Goal: Check status: Check status

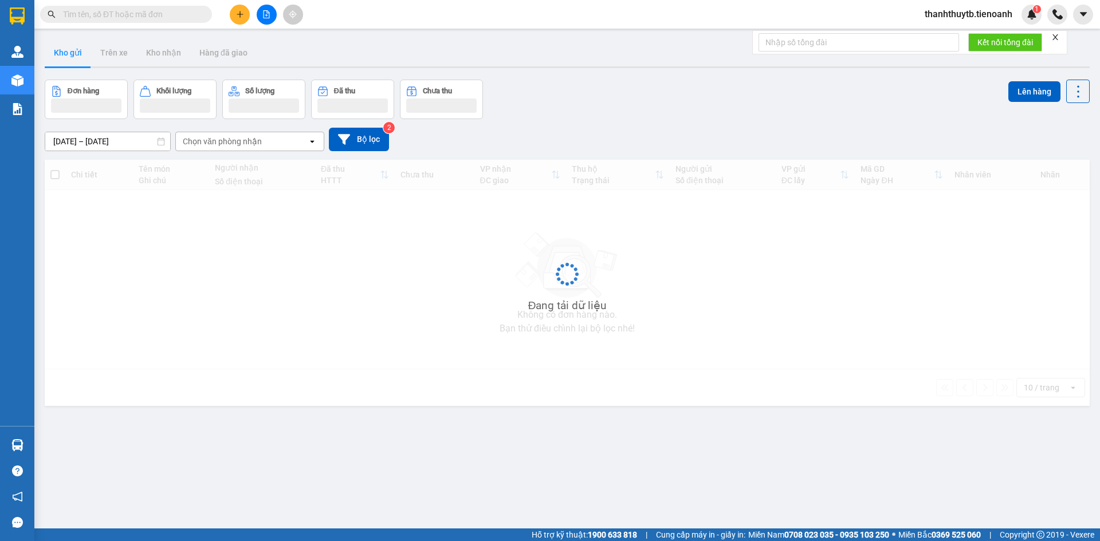
click at [153, 17] on input "text" at bounding box center [130, 14] width 135 height 13
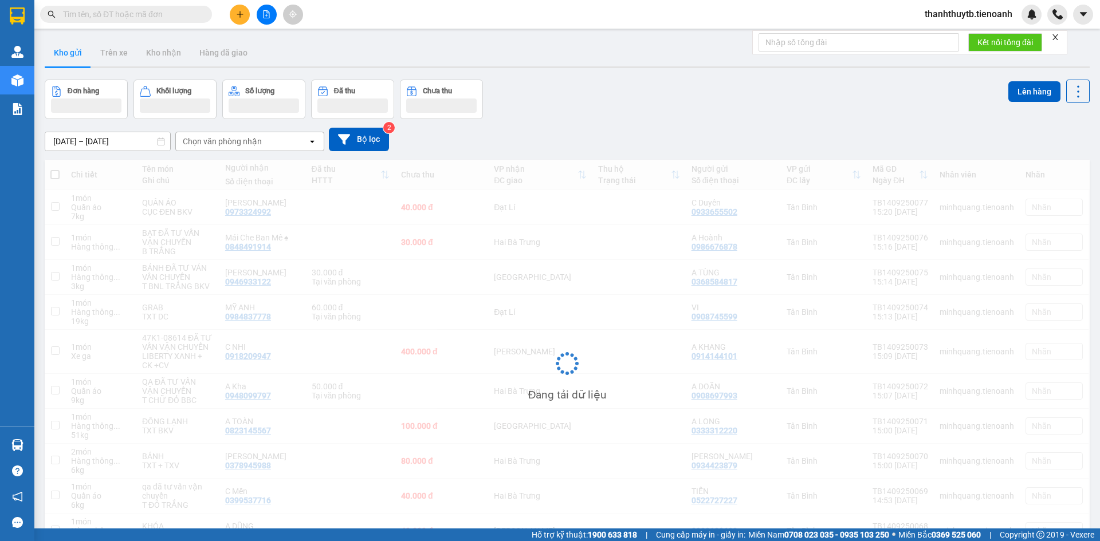
click at [153, 17] on input "text" at bounding box center [130, 14] width 135 height 13
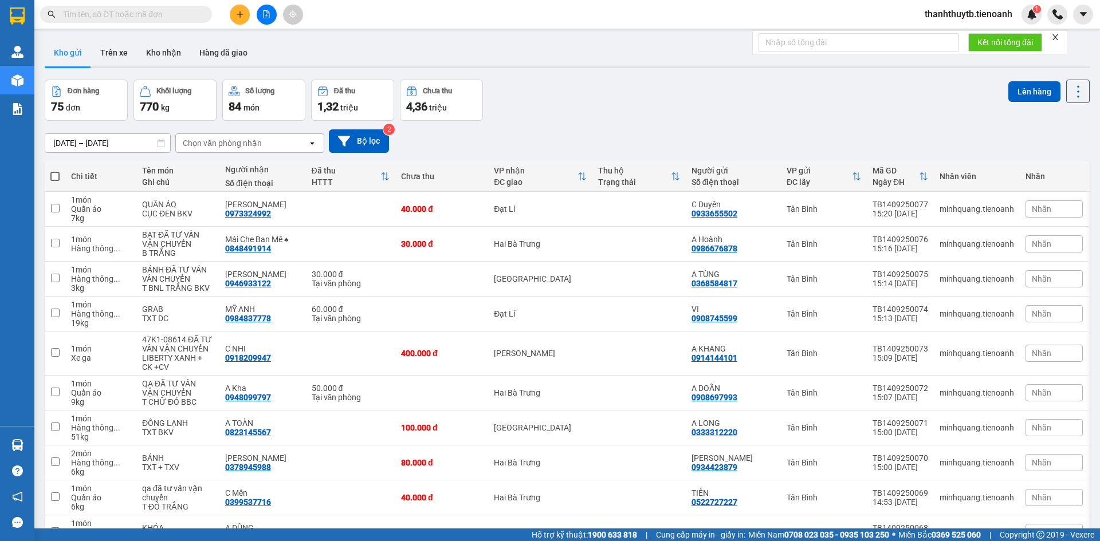
paste input "0845503545"
type input "0845503545"
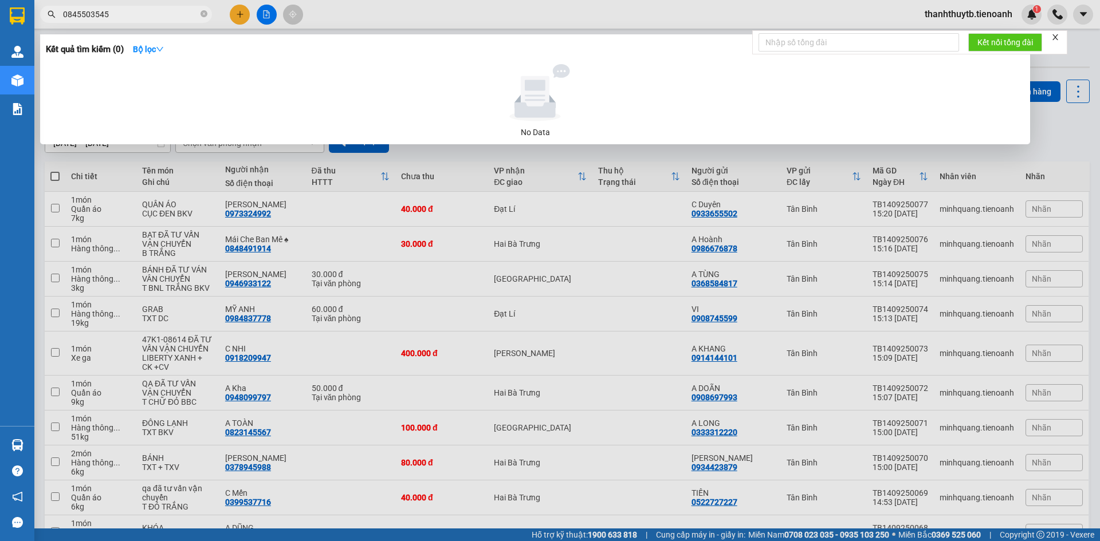
click at [158, 16] on input "0845503545" at bounding box center [130, 14] width 135 height 13
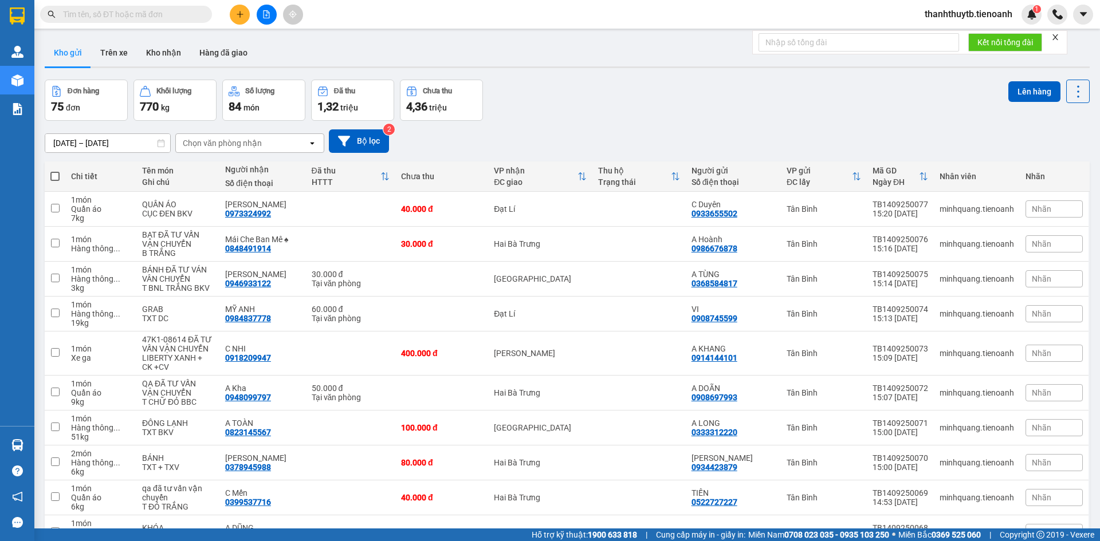
click at [100, 11] on input "text" at bounding box center [130, 14] width 135 height 13
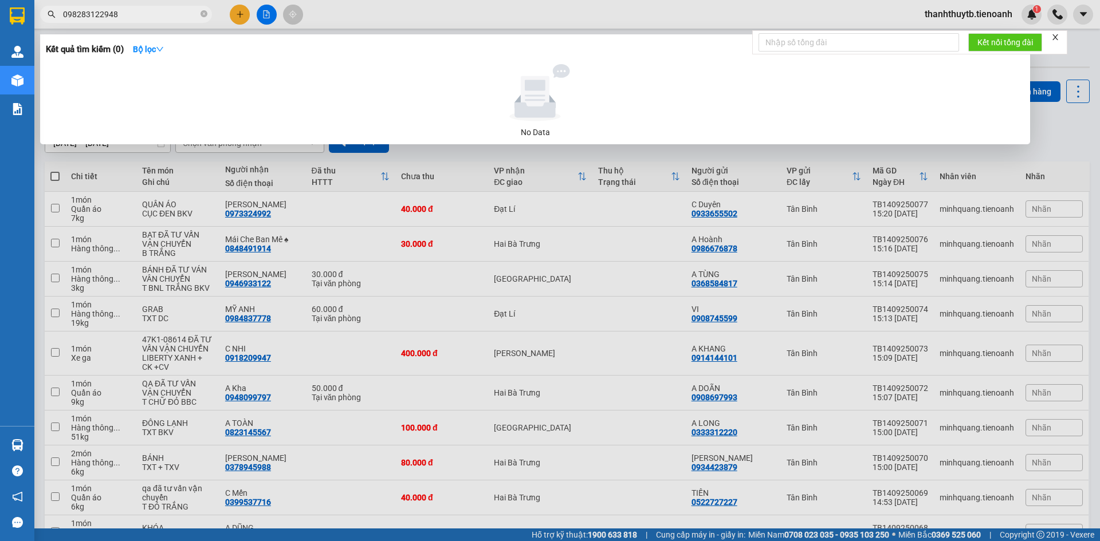
click at [70, 18] on input "098283122948" at bounding box center [130, 14] width 135 height 13
drag, startPoint x: 96, startPoint y: 13, endPoint x: 62, endPoint y: 14, distance: 33.8
click at [62, 14] on span "098283122948" at bounding box center [126, 14] width 172 height 17
click at [108, 11] on input "098283122948" at bounding box center [130, 14] width 135 height 13
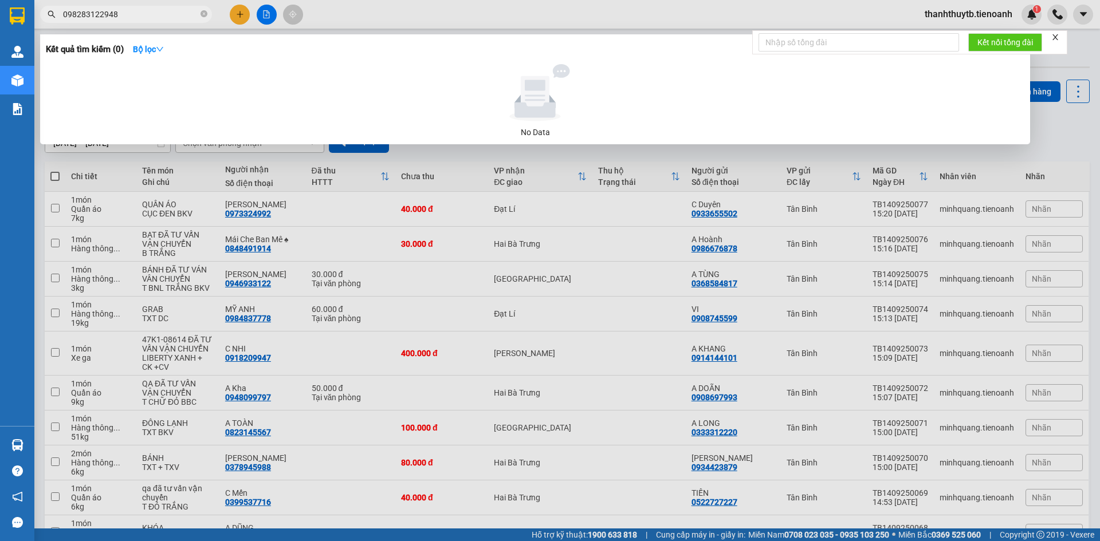
click at [121, 17] on input "098283122948" at bounding box center [130, 14] width 135 height 13
click at [97, 15] on input "098283122948" at bounding box center [130, 14] width 135 height 13
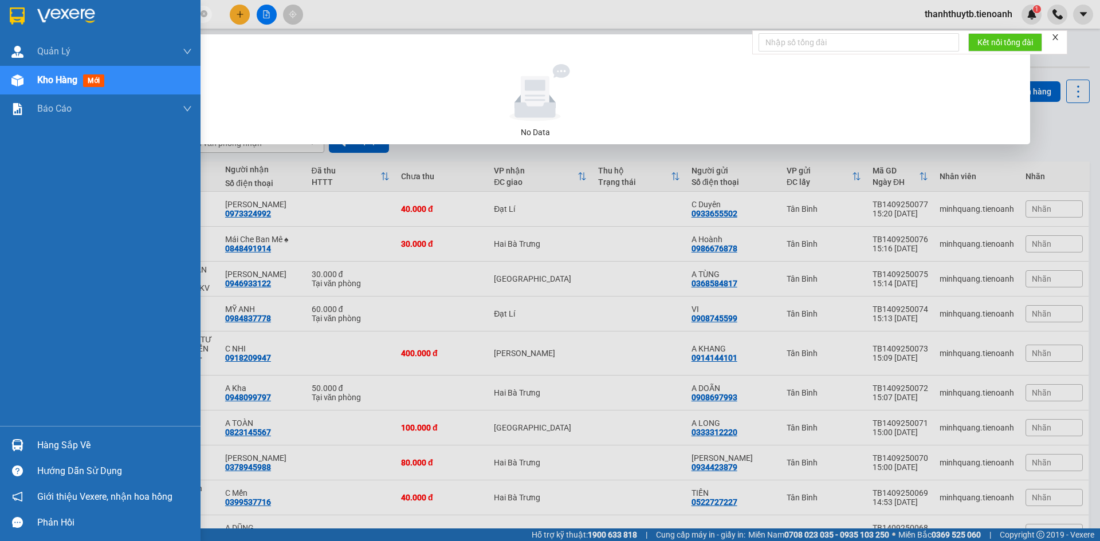
drag, startPoint x: 96, startPoint y: 16, endPoint x: 5, endPoint y: 13, distance: 90.5
click at [5, 13] on section "Kết quả tìm kiếm ( 0 ) Bộ lọc No Data 098283122948 thanhthuytb.tienoanh 1 Quản …" at bounding box center [550, 270] width 1100 height 541
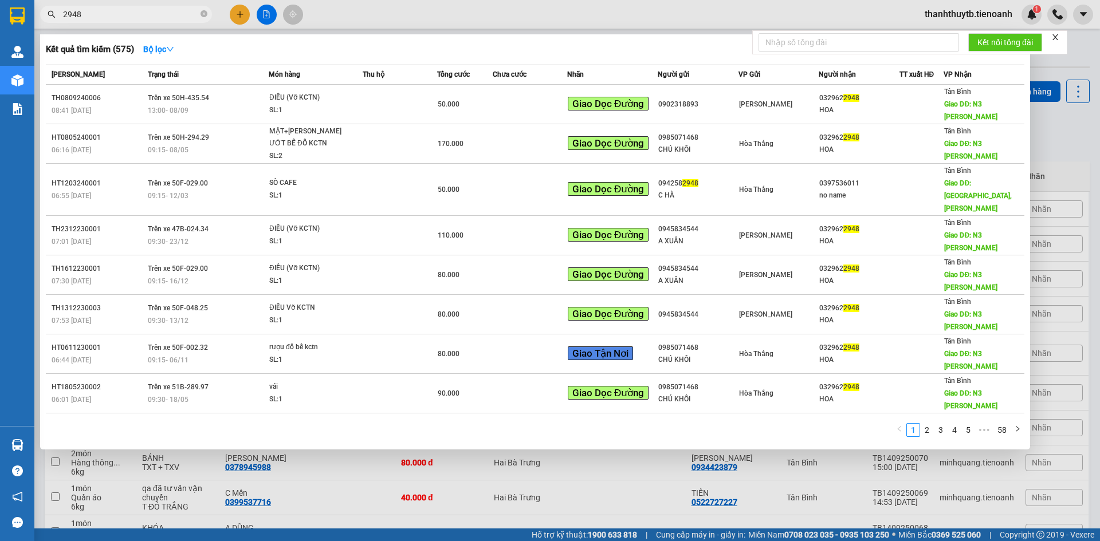
type input "2948"
click at [368, 11] on div at bounding box center [550, 270] width 1100 height 541
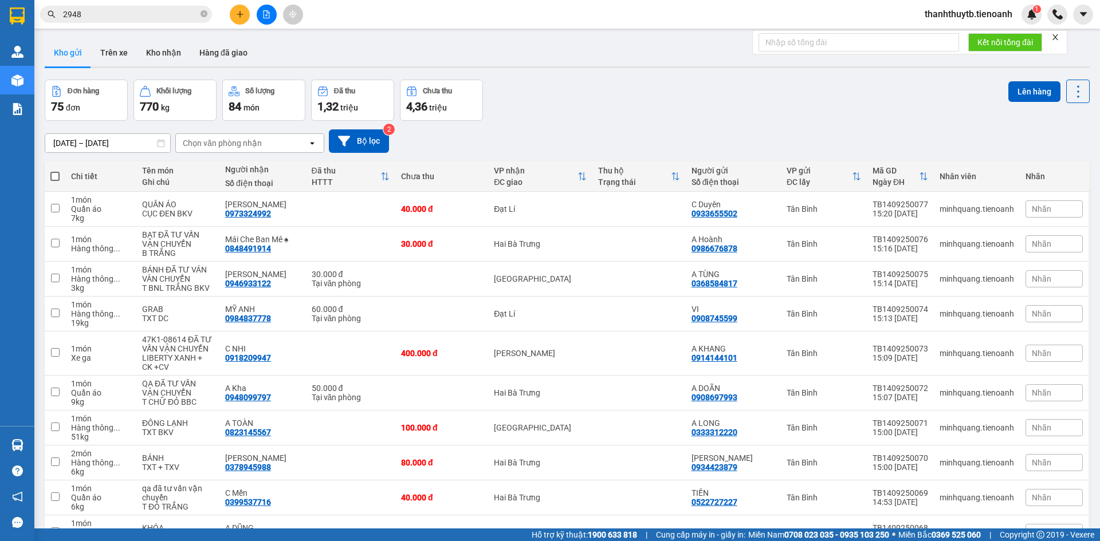
click at [368, 11] on div "Kết quả tìm kiếm ( 575 ) Bộ lọc Mã ĐH Trạng thái Món hàng Thu hộ Tổng cước Chưa…" at bounding box center [550, 14] width 1100 height 29
